Goal: Task Accomplishment & Management: Manage account settings

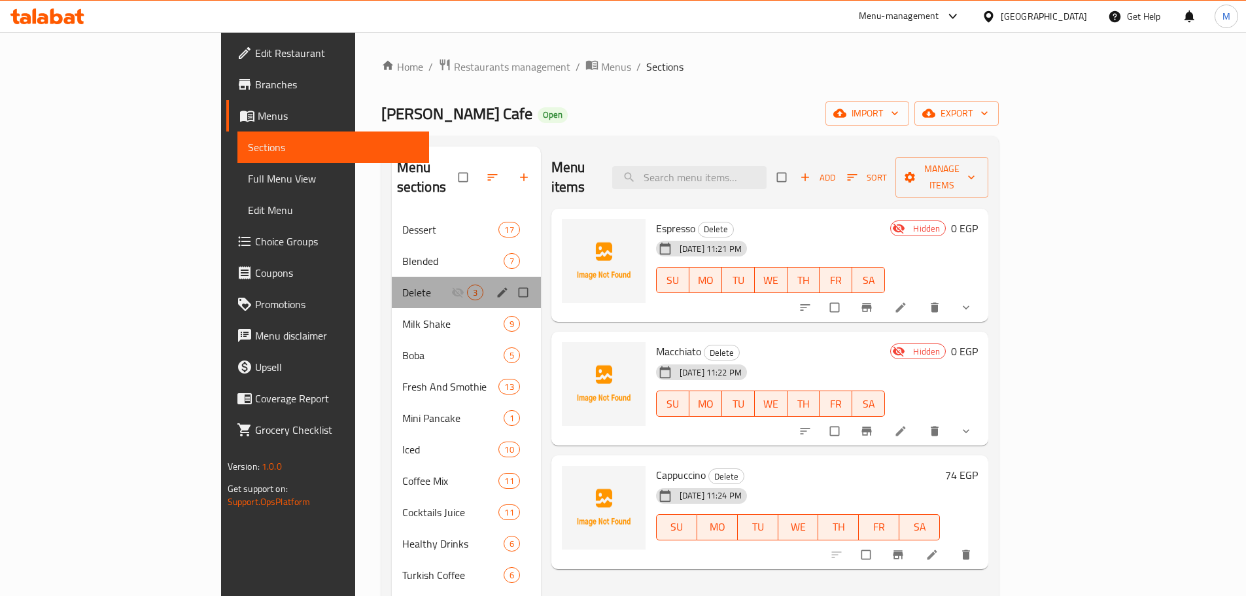
click at [392, 282] on div "Delete 3" at bounding box center [466, 292] width 149 height 31
drag, startPoint x: 468, startPoint y: 270, endPoint x: 467, endPoint y: 281, distance: 11.1
click at [511, 280] on input "Menu sections" at bounding box center [524, 292] width 27 height 25
checkbox input "true"
click at [474, 171] on icon "button" at bounding box center [480, 177] width 13 height 13
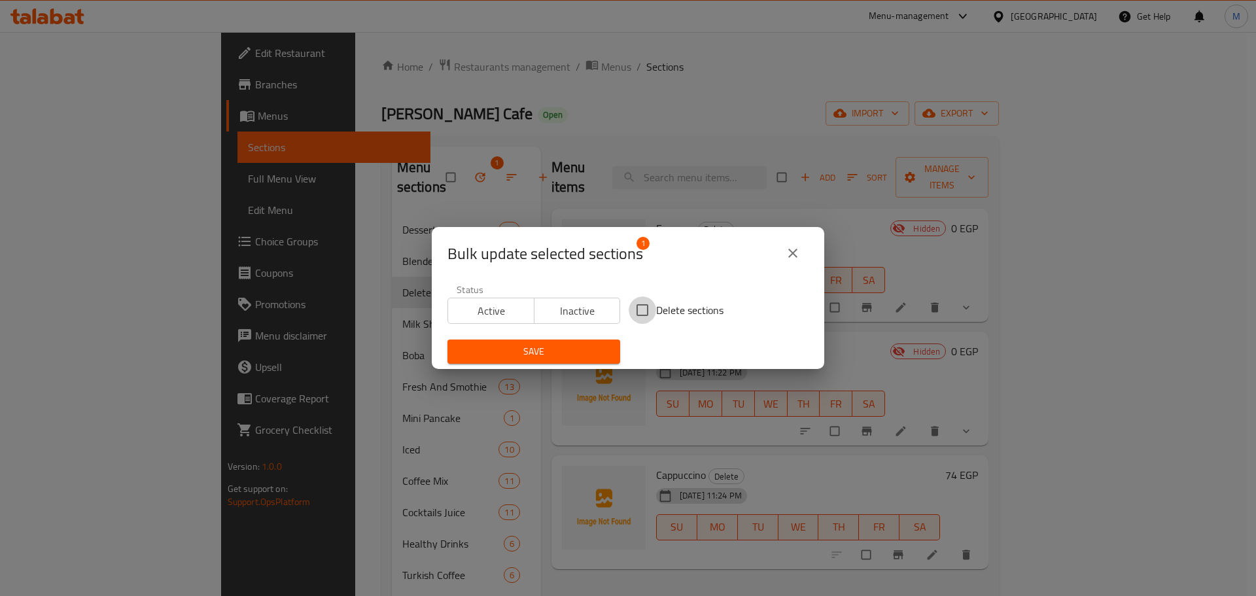
click at [651, 317] on input "Delete sections" at bounding box center [642, 309] width 27 height 27
checkbox input "true"
click at [574, 345] on span "Save" at bounding box center [534, 351] width 152 height 16
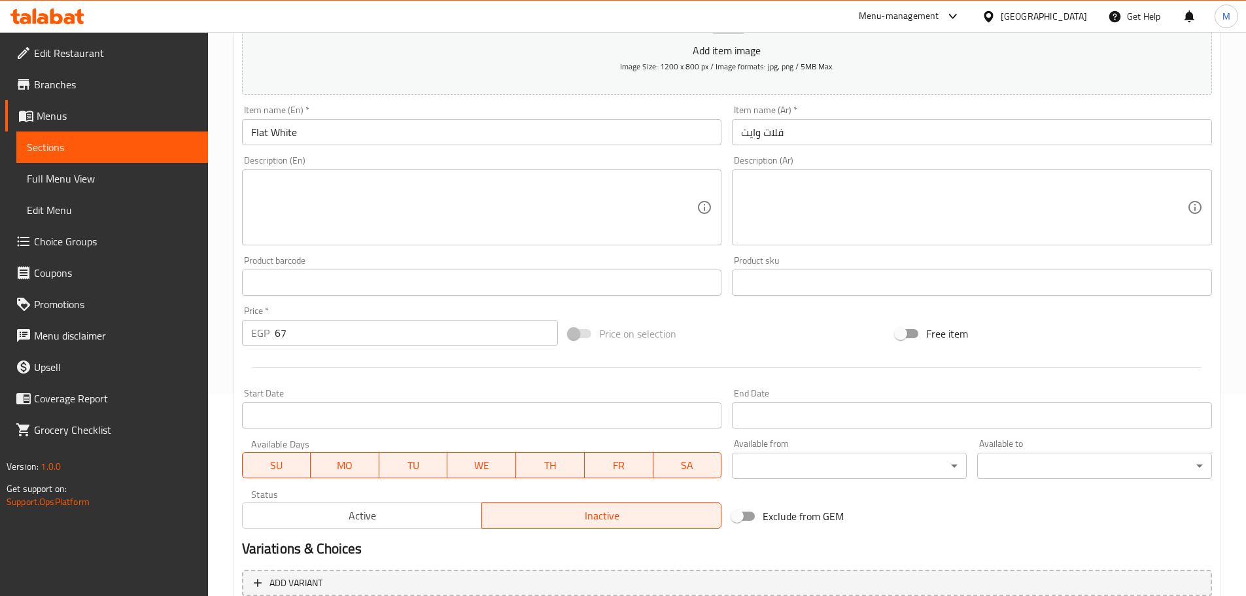
scroll to position [198, 0]
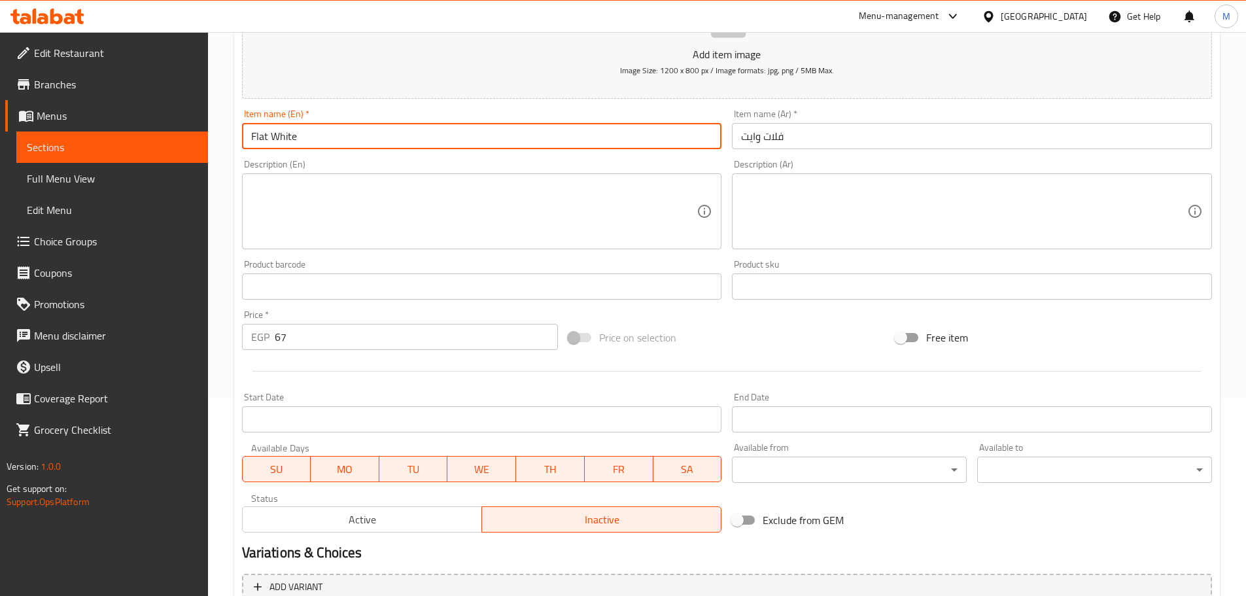
drag, startPoint x: 309, startPoint y: 134, endPoint x: 207, endPoint y: 158, distance: 104.7
click at [84, 143] on div "Edit Restaurant Branches Menus Sections Full Menu View Edit Menu Choice Groups …" at bounding box center [623, 280] width 1246 height 892
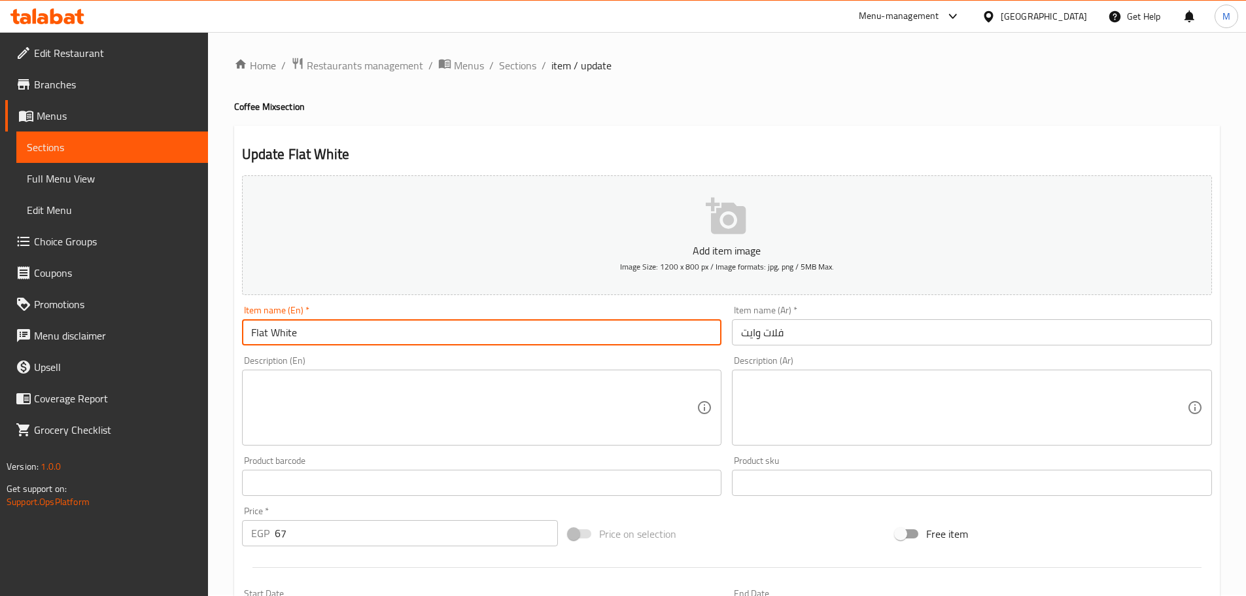
scroll to position [0, 0]
click at [512, 69] on span "Sections" at bounding box center [517, 67] width 37 height 16
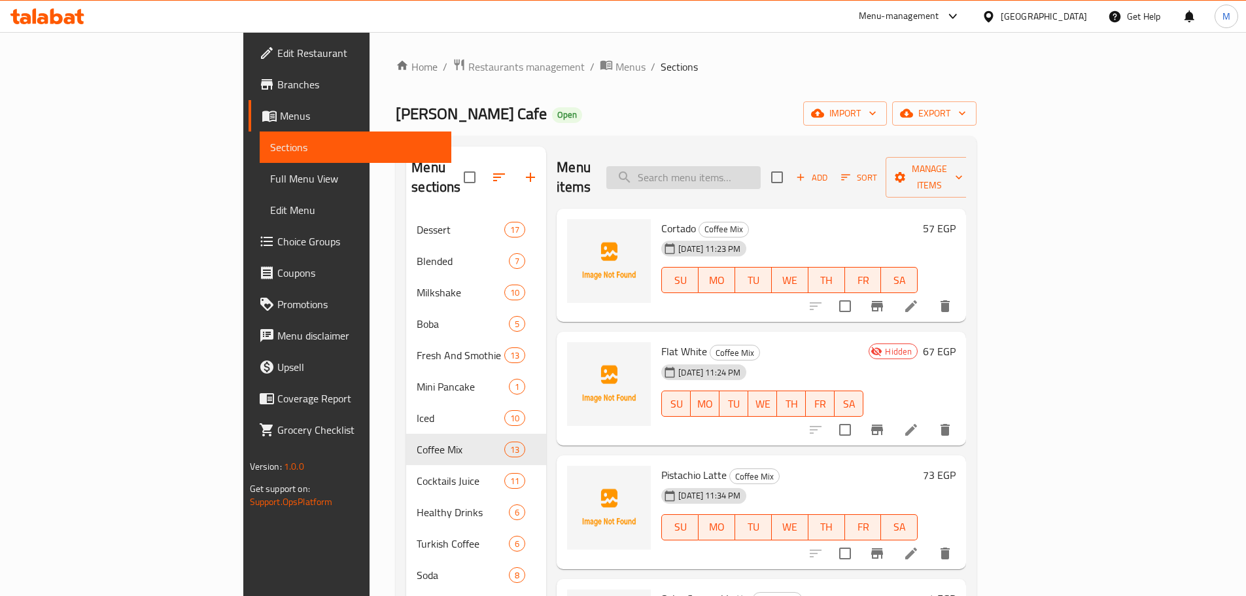
click at [750, 177] on input "search" at bounding box center [683, 177] width 154 height 23
paste input "Flat White"
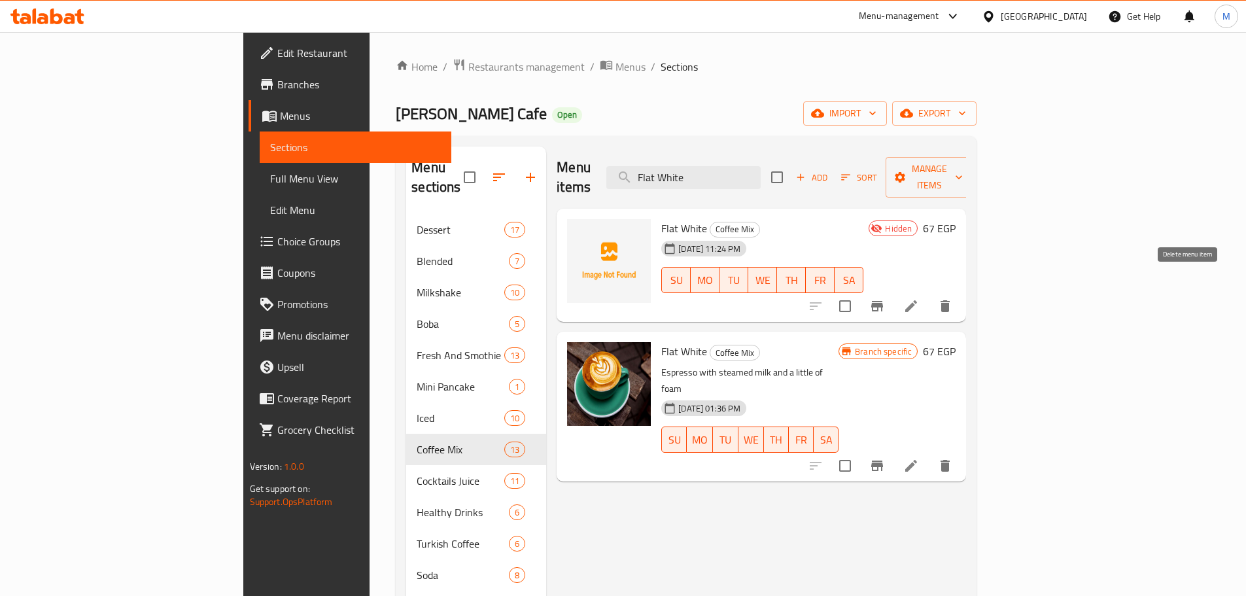
type input "Flat White"
click at [950, 300] on icon "delete" at bounding box center [945, 306] width 9 height 12
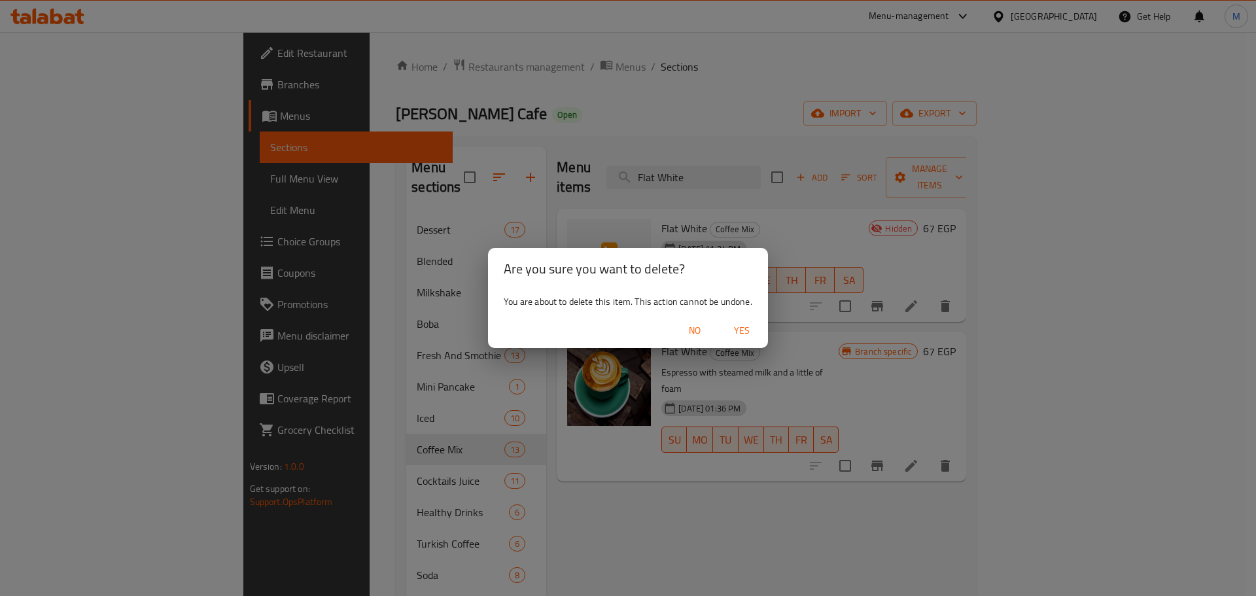
click at [745, 330] on span "Yes" at bounding box center [741, 331] width 31 height 16
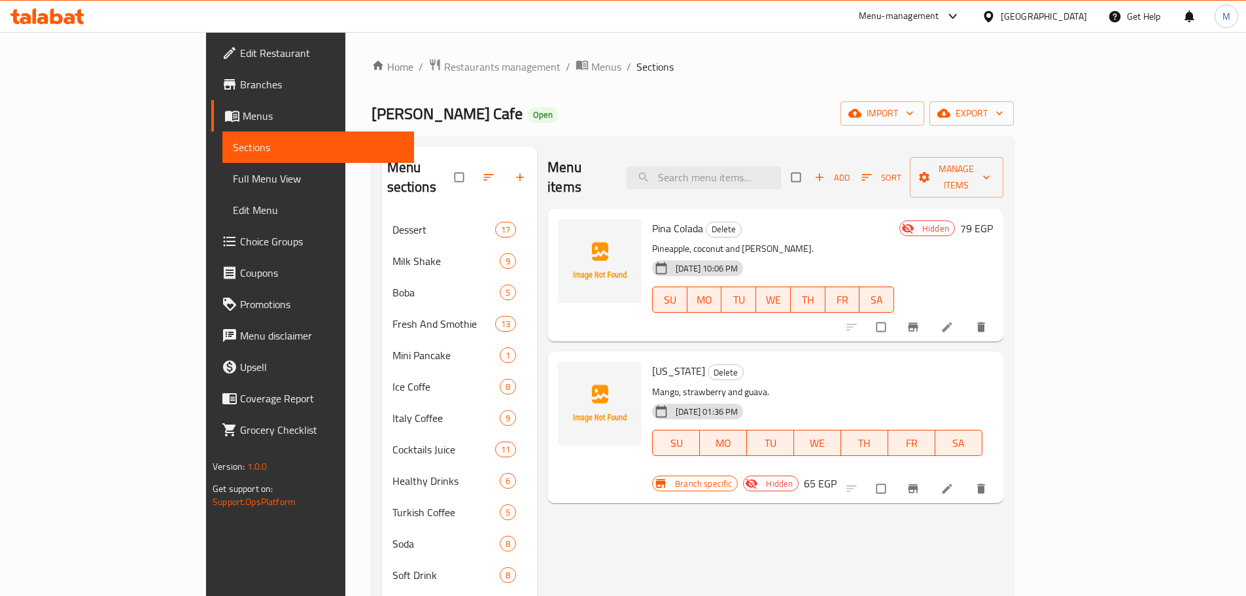
click at [1072, 14] on div "[GEOGRAPHIC_DATA]" at bounding box center [1044, 16] width 86 height 14
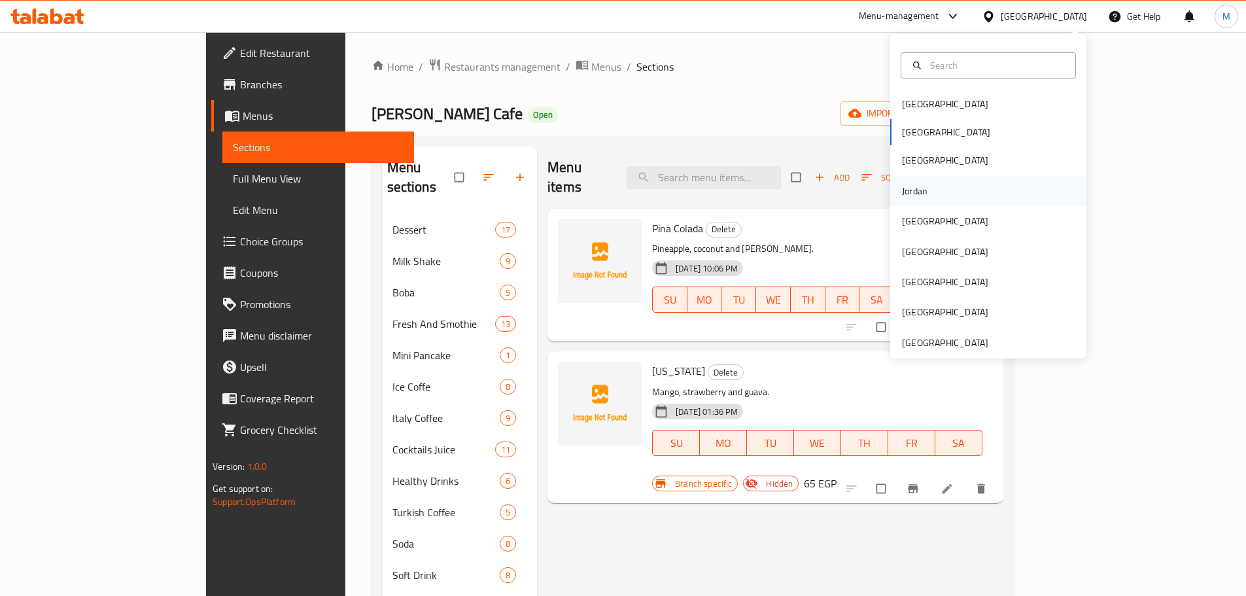
click at [913, 196] on div "Jordan" at bounding box center [915, 191] width 26 height 14
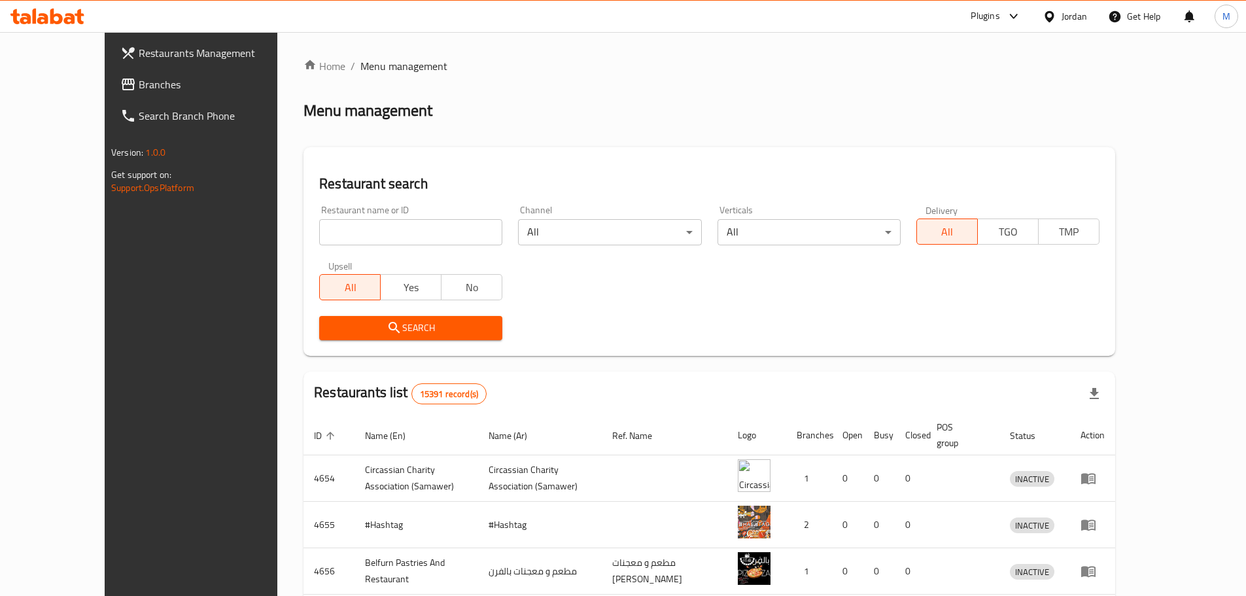
click at [35, 23] on icon at bounding box center [35, 16] width 4 height 15
